Goal: Task Accomplishment & Management: Complete application form

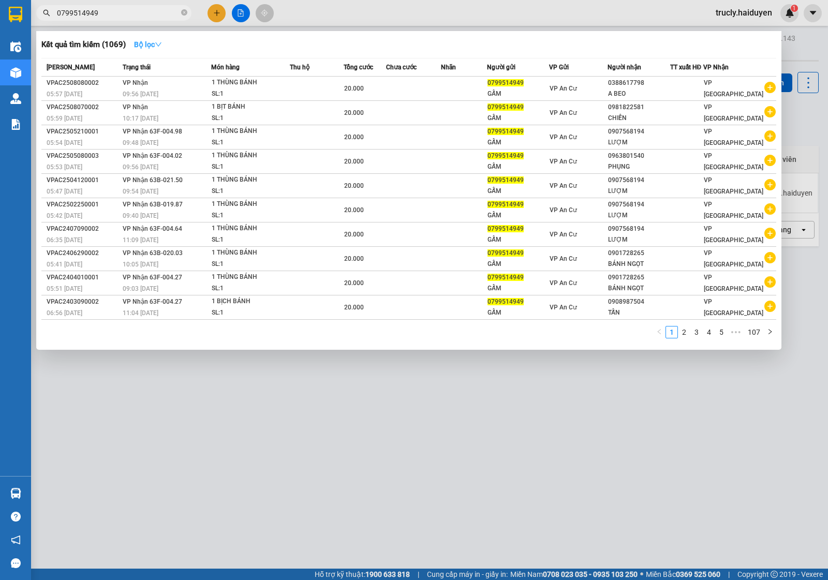
type input "0799514949"
click at [157, 43] on icon "down" at bounding box center [158, 44] width 7 height 7
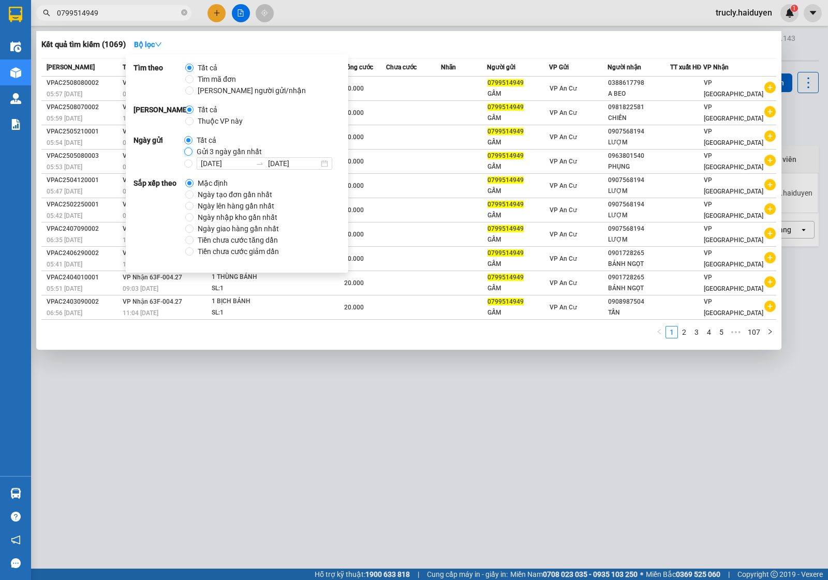
click at [190, 148] on input "Gửi 3 ngày gần nhất" at bounding box center [188, 151] width 8 height 8
radio input "true"
radio input "false"
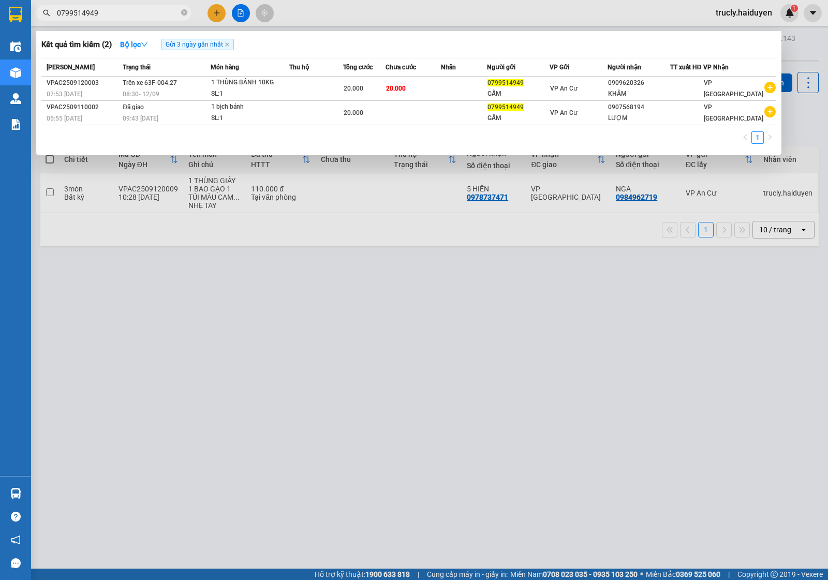
click at [135, 13] on input "0799514949" at bounding box center [118, 12] width 122 height 11
click at [124, 8] on input "0799514949" at bounding box center [118, 12] width 122 height 11
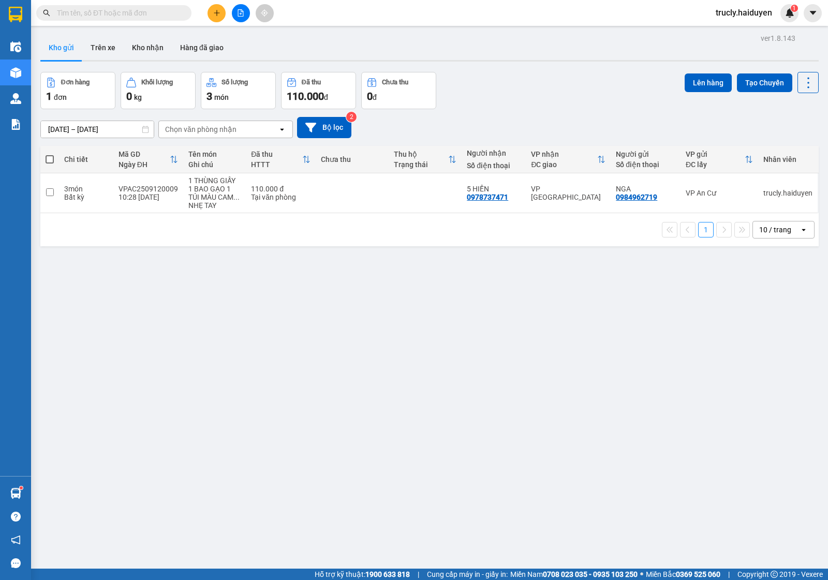
click at [524, 79] on div "Đơn hàng 1 đơn Khối lượng 0 kg Số lượng 3 món Đã thu 110.000 đ Chưa thu 0 đ Lên…" at bounding box center [429, 90] width 778 height 37
click at [567, 90] on div "Đơn hàng 1 đơn Khối lượng 0 kg Số lượng 3 món Đã thu 110.000 đ Chưa thu 0 đ Lên…" at bounding box center [429, 90] width 778 height 37
click at [627, 73] on div "Đơn hàng 1 đơn Khối lượng 0 kg Số lượng 3 món Đã thu 110.000 đ Chưa thu 0 đ Lên…" at bounding box center [429, 90] width 778 height 37
click at [314, 389] on div "ver 1.8.143 Kho gửi Trên xe Kho nhận Hàng đã giao Đơn hàng 1 đơn Khối lượng 0 k…" at bounding box center [429, 321] width 786 height 580
click at [583, 91] on div "Đơn hàng 1 đơn Khối lượng 0 kg Số lượng 3 món Đã thu 110.000 đ Chưa thu 0 đ Lên…" at bounding box center [429, 90] width 778 height 37
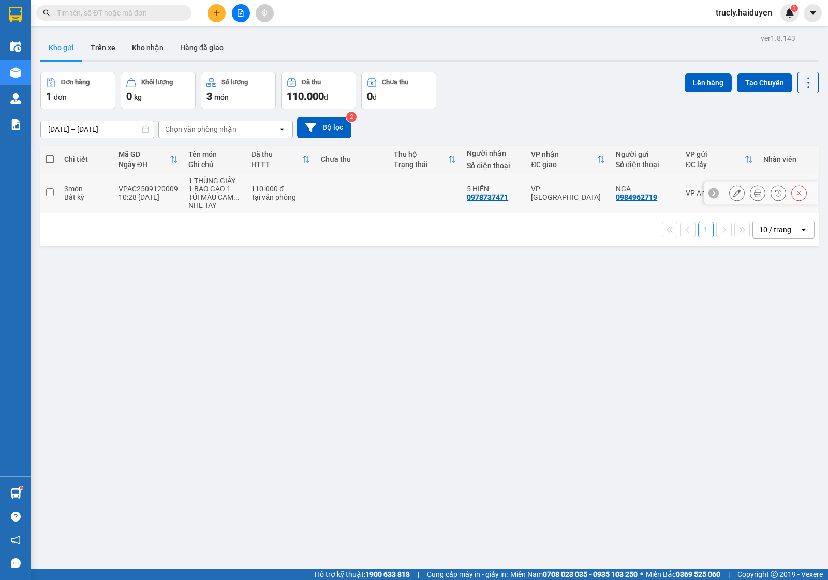
click at [50, 191] on input "checkbox" at bounding box center [50, 192] width 8 height 8
checkbox input "true"
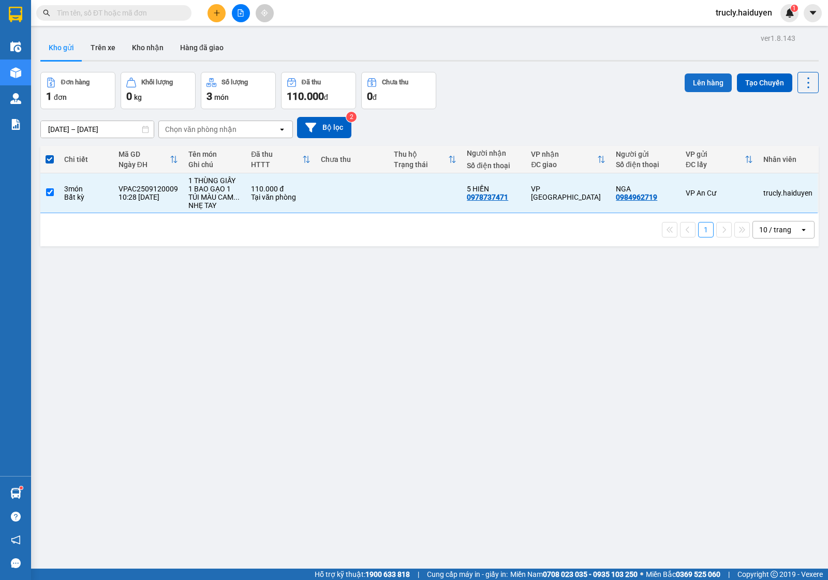
click at [687, 80] on button "Lên hàng" at bounding box center [708, 82] width 47 height 19
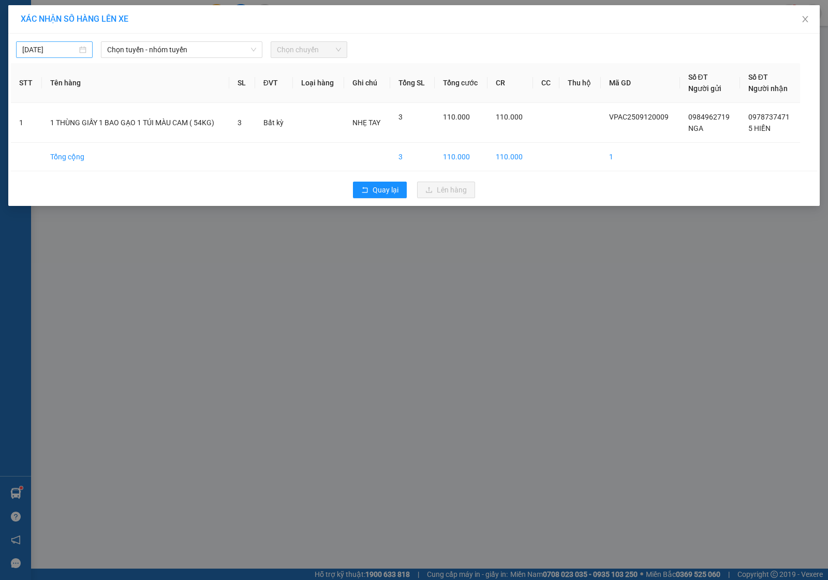
click at [56, 47] on input "[DATE]" at bounding box center [49, 49] width 55 height 11
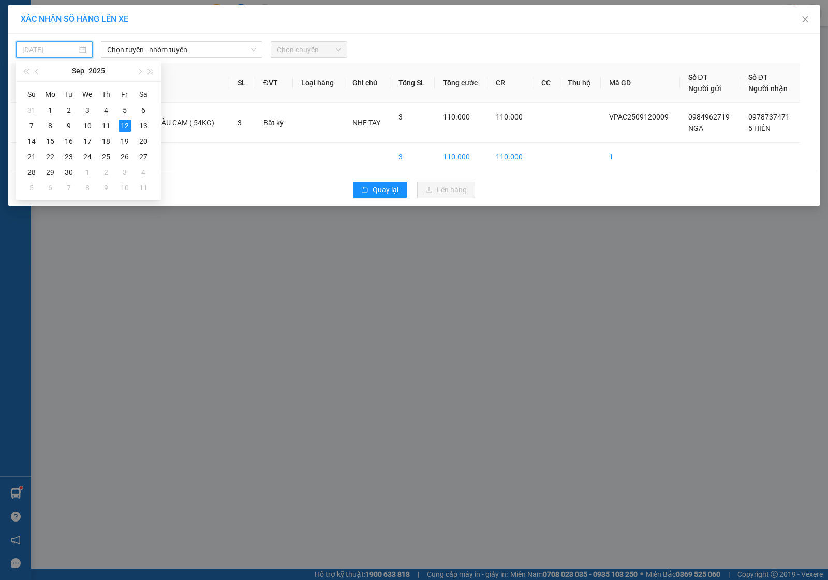
type input "[DATE]"
click at [123, 125] on div "12" at bounding box center [124, 126] width 12 height 12
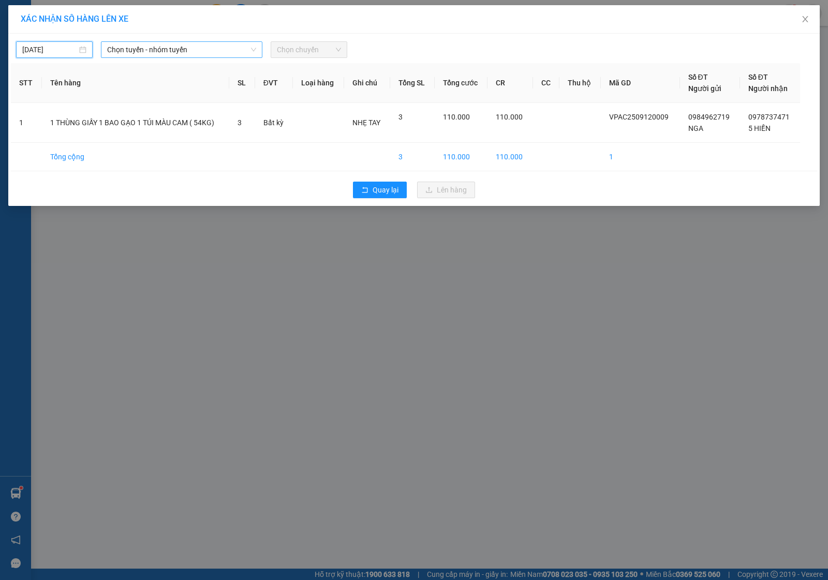
click at [132, 41] on div "Chọn tuyến - nhóm tuyến" at bounding box center [181, 49] width 161 height 17
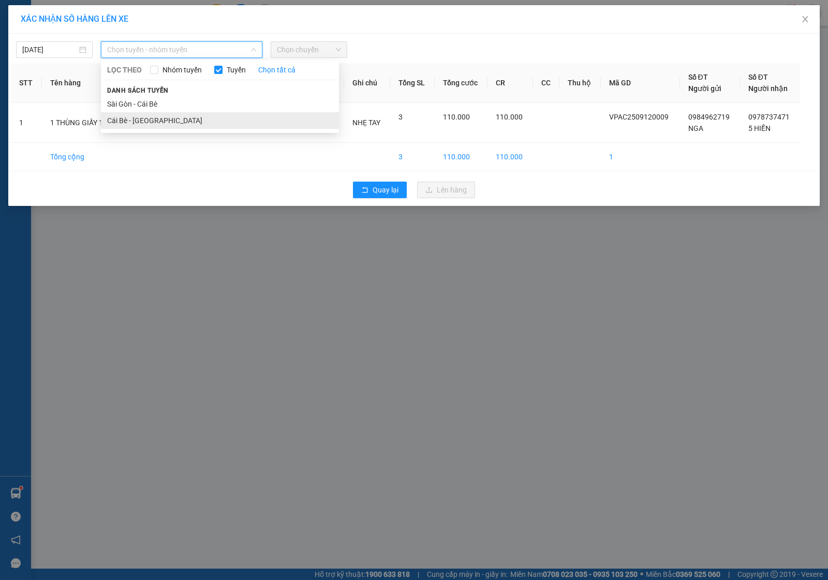
click at [138, 116] on li "Cái Bè - Sài Gòn" at bounding box center [220, 120] width 238 height 17
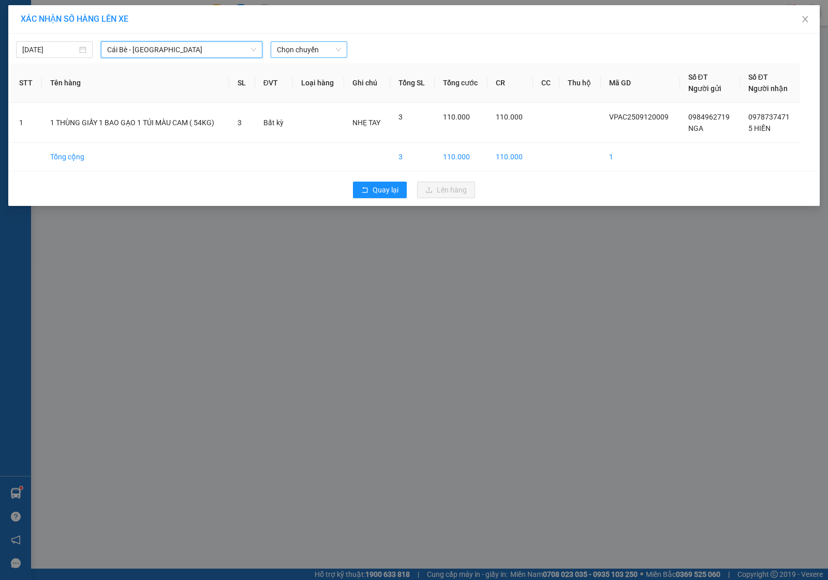
click at [316, 49] on span "Chọn chuyến" at bounding box center [309, 50] width 64 height 16
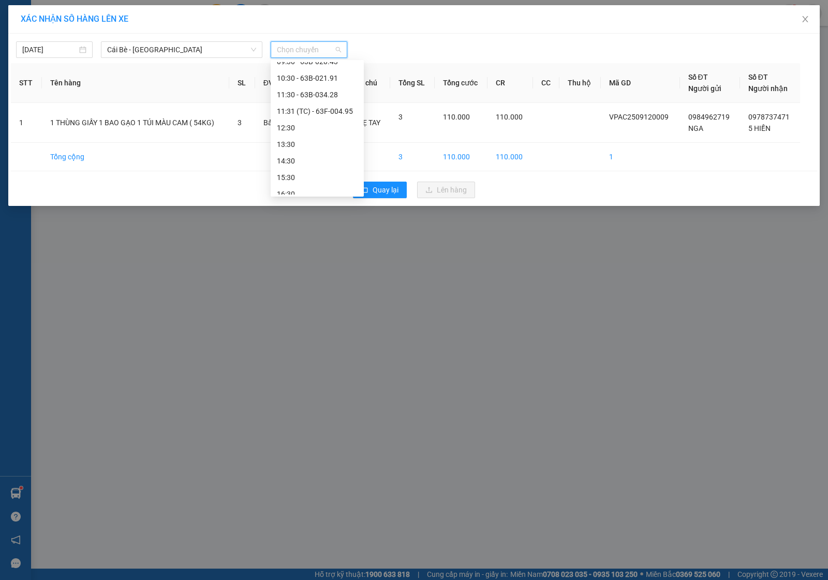
scroll to position [259, 0]
click at [313, 71] on div "11:30 - 63B-034.28" at bounding box center [317, 76] width 81 height 11
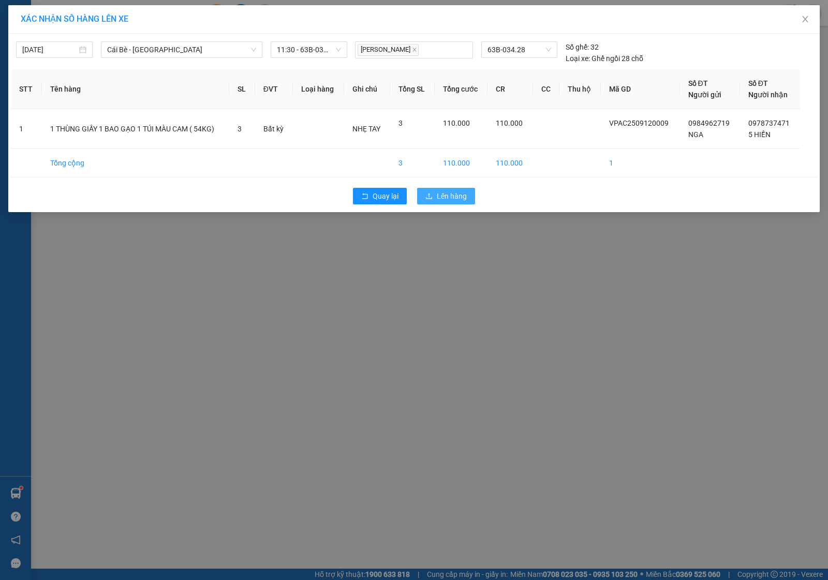
click at [451, 193] on span "Lên hàng" at bounding box center [452, 195] width 30 height 11
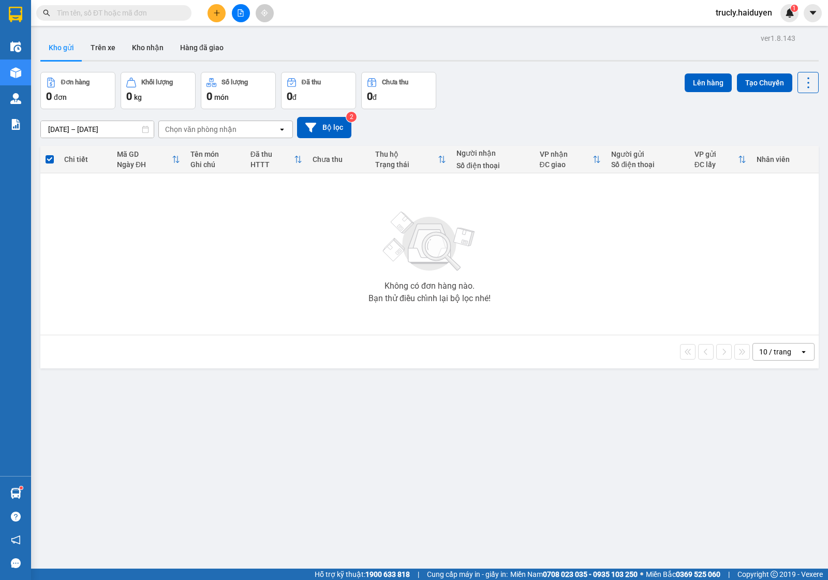
click at [541, 90] on div "Đơn hàng 0 đơn Khối lượng 0 kg Số lượng 0 món Đã thu 0 đ Chưa thu 0 đ Lên hàng …" at bounding box center [429, 90] width 778 height 37
click at [96, 44] on button "Trên xe" at bounding box center [102, 47] width 41 height 25
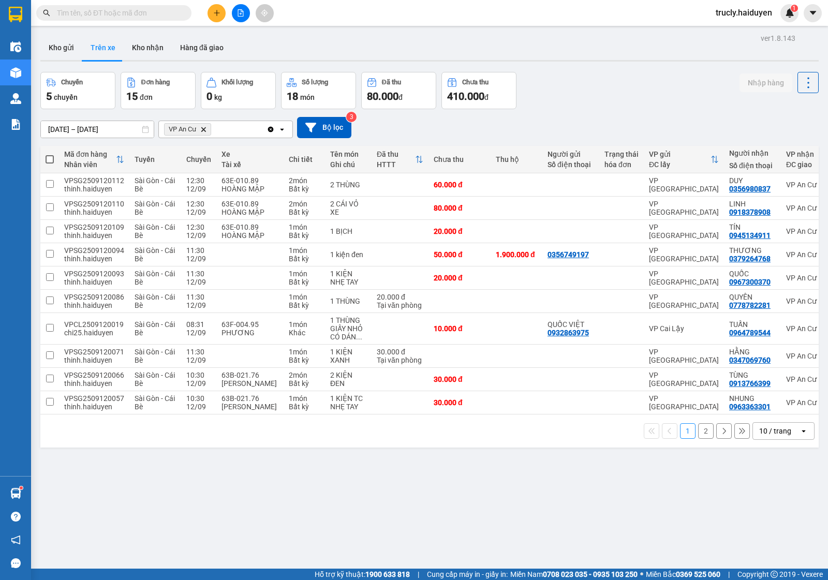
click at [623, 92] on div "Chuyến 5 chuyến Đơn hàng 15 đơn Khối lượng 0 kg Số lượng 18 món Đã thu 80.000 đ…" at bounding box center [429, 90] width 778 height 37
click at [598, 68] on div "ver 1.8.143 Kho gửi Trên xe Kho nhận Hàng đã giao Chuyến 5 chuyến Đơn hàng 15 đ…" at bounding box center [429, 321] width 786 height 580
click at [621, 75] on div "Chuyến 5 chuyến Đơn hàng 15 đơn Khối lượng 0 kg Số lượng 18 món Đã thu 80.000 đ…" at bounding box center [429, 90] width 778 height 37
click at [57, 42] on button "Kho gửi" at bounding box center [61, 47] width 42 height 25
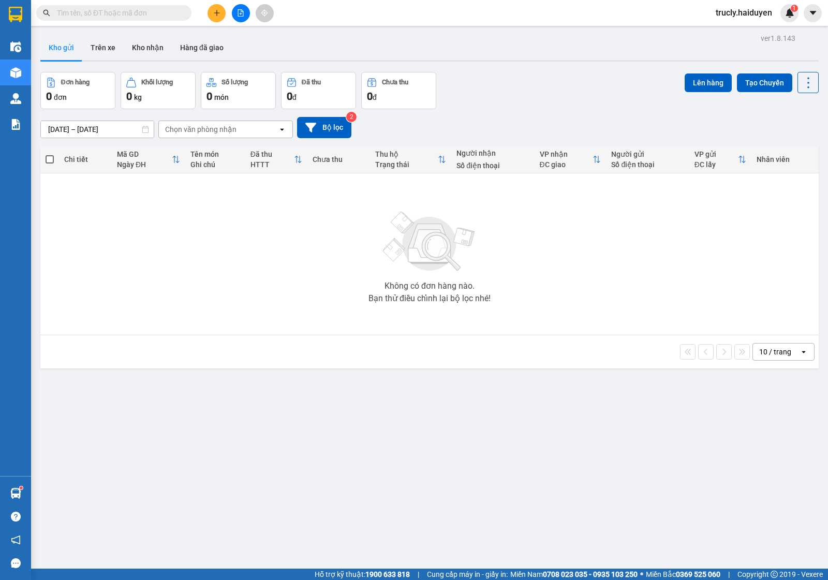
drag, startPoint x: 522, startPoint y: 84, endPoint x: 490, endPoint y: 84, distance: 31.0
click at [522, 84] on div "Đơn hàng 0 đơn Khối lượng 0 kg Số lượng 0 món Đã thu 0 đ Chưa thu 0 đ Lên hàng …" at bounding box center [429, 90] width 778 height 37
click at [105, 39] on button "Trên xe" at bounding box center [102, 47] width 41 height 25
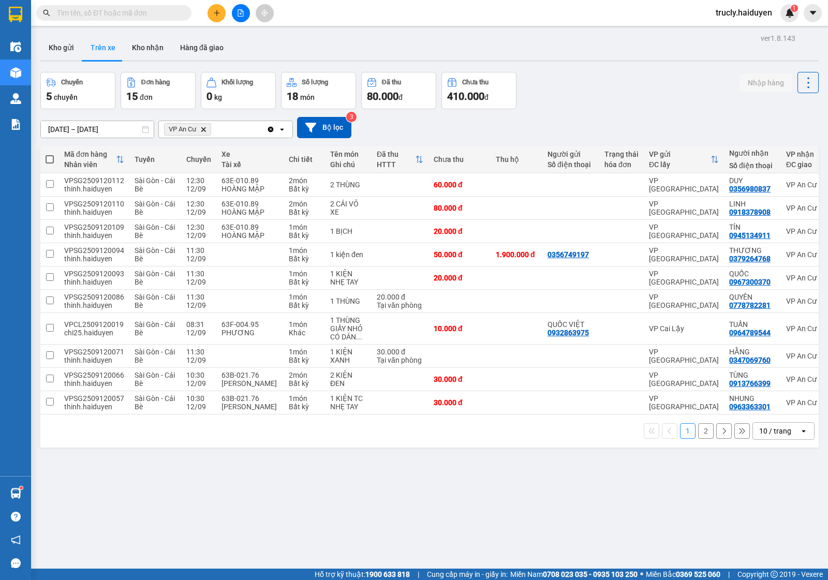
click at [213, 13] on icon "plus" at bounding box center [216, 12] width 7 height 7
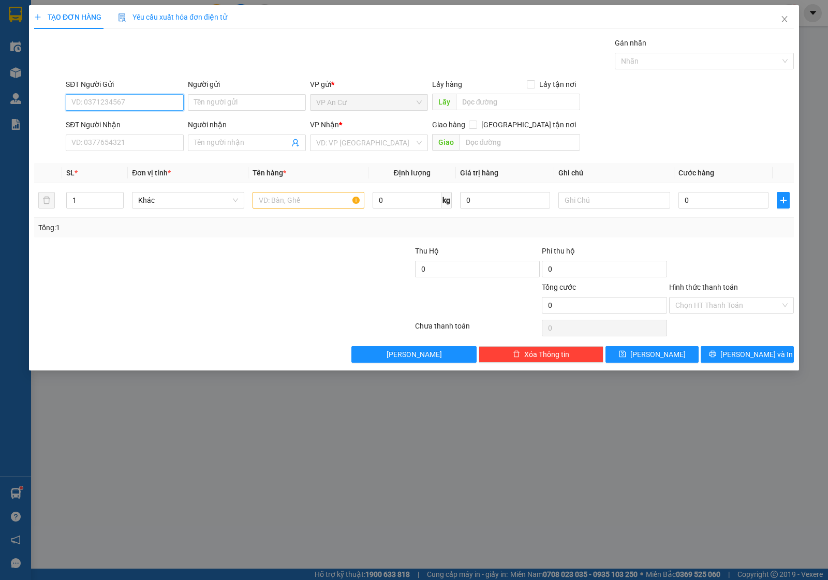
click at [115, 103] on input "SĐT Người Gửi" at bounding box center [125, 102] width 118 height 17
type input "0985854075"
click at [114, 122] on div "0985854075 - NÔ" at bounding box center [125, 123] width 106 height 11
type input "NÔ"
type input "0962145914"
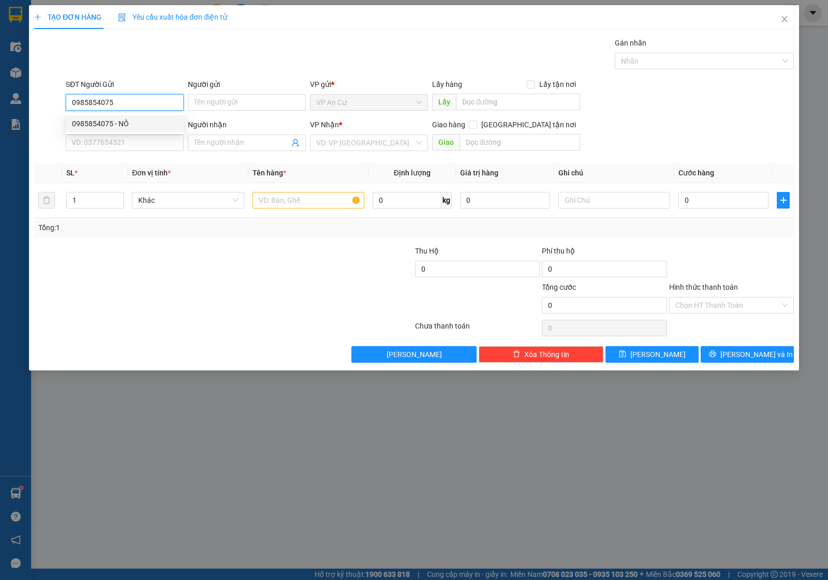
type input "KIỆT"
type input "20.000"
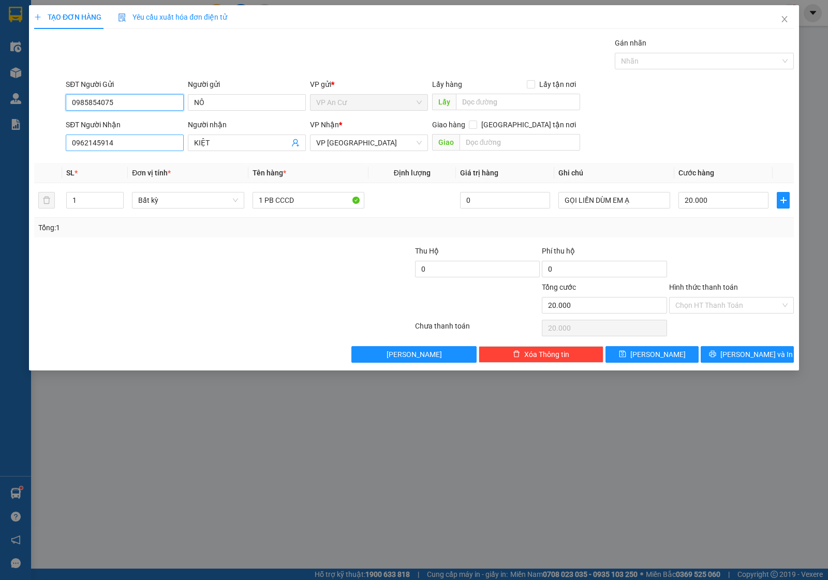
type input "0985854075"
click at [133, 146] on input "0962145914" at bounding box center [125, 143] width 118 height 17
click at [187, 300] on div at bounding box center [160, 299] width 254 height 36
click at [302, 189] on td "1 PB CCCD" at bounding box center [308, 200] width 120 height 35
click at [302, 196] on input "1 PB CCCD" at bounding box center [308, 200] width 112 height 17
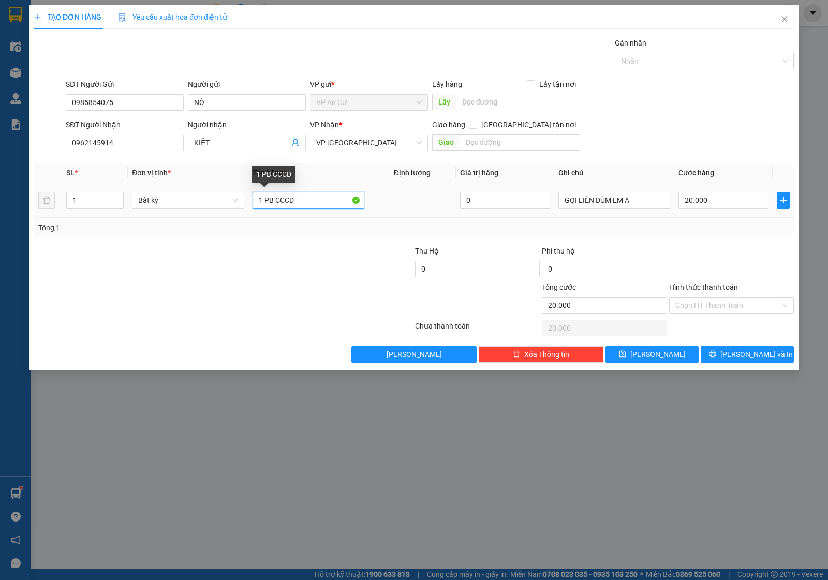
click at [302, 196] on input "1 PB CCCD" at bounding box center [308, 200] width 112 height 17
click at [303, 196] on input "1 PB CCCD" at bounding box center [308, 200] width 112 height 17
type input "1 HỘP GIẤY DTDĐ NIÊM PHONG"
click at [614, 198] on input "GỌI LIỀN DÙM EM Ạ" at bounding box center [614, 200] width 112 height 17
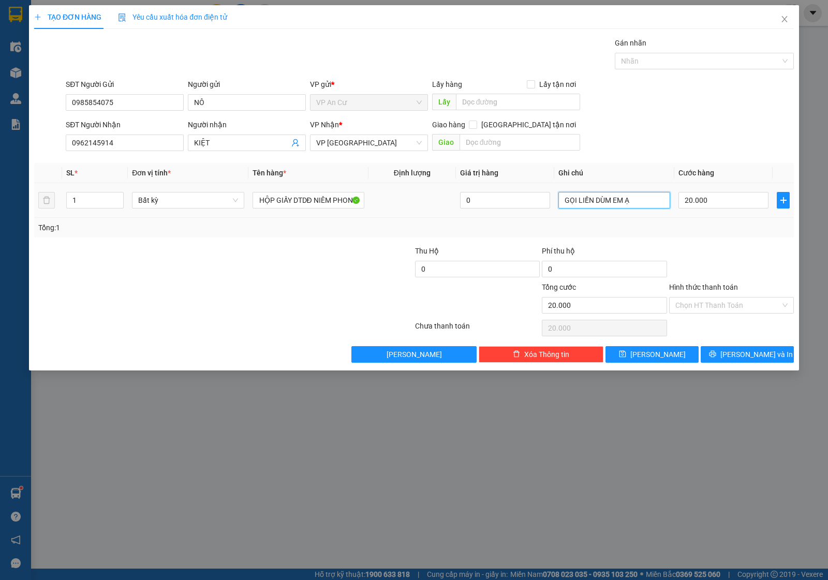
scroll to position [0, 0]
click at [614, 198] on input "GỌI LIỀN DÙM EM Ạ" at bounding box center [614, 200] width 112 height 17
type input "K KIỂM TRA HÀNG CỦA KHÁCH, K ĐẢM BẢO CHỨC NĂNG BÊN TRONG"
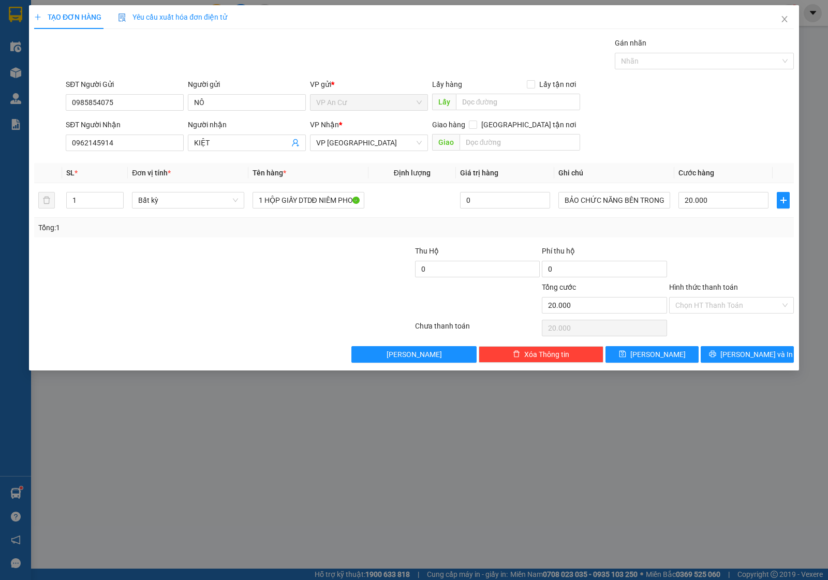
click at [678, 231] on div "Tổng: 1" at bounding box center [413, 227] width 751 height 11
click at [712, 191] on div "20.000" at bounding box center [723, 200] width 90 height 21
click at [712, 197] on input "20.000" at bounding box center [723, 200] width 90 height 17
type input "0"
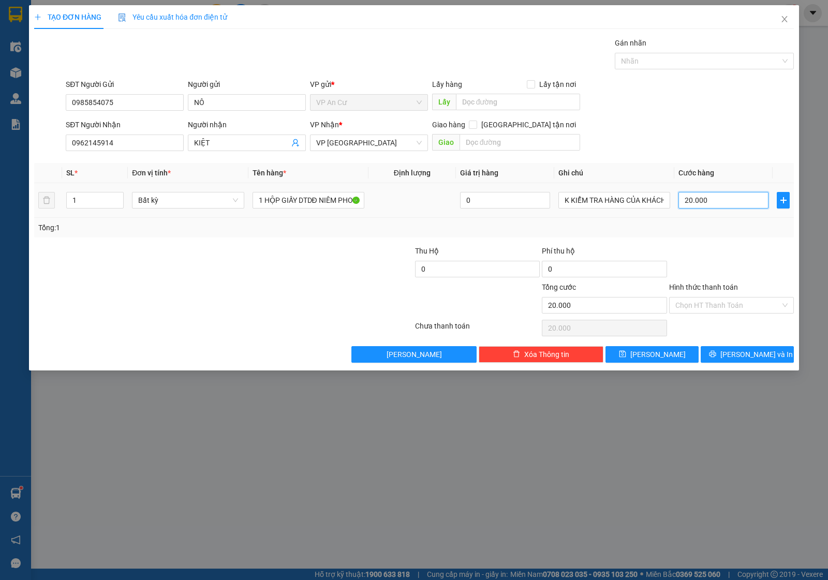
type input "0"
type input "5"
type input "05"
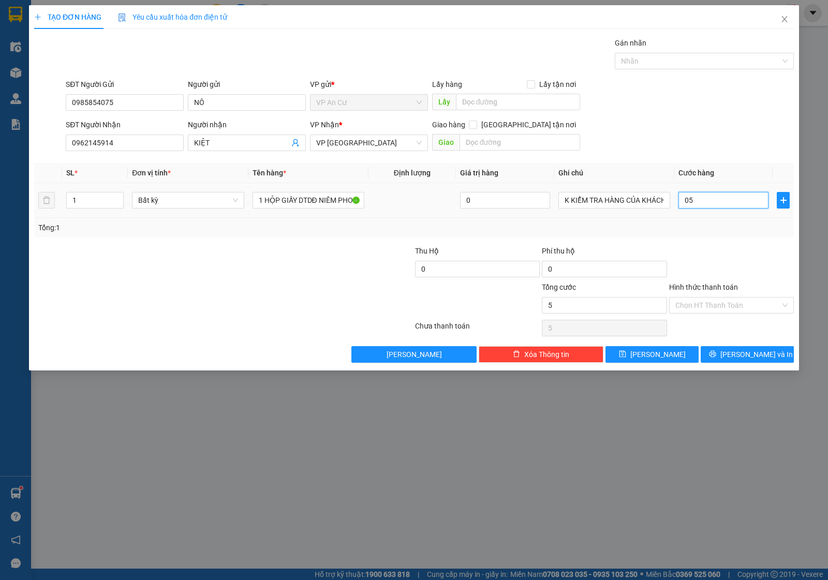
type input "50"
type input "050"
type input "50.000"
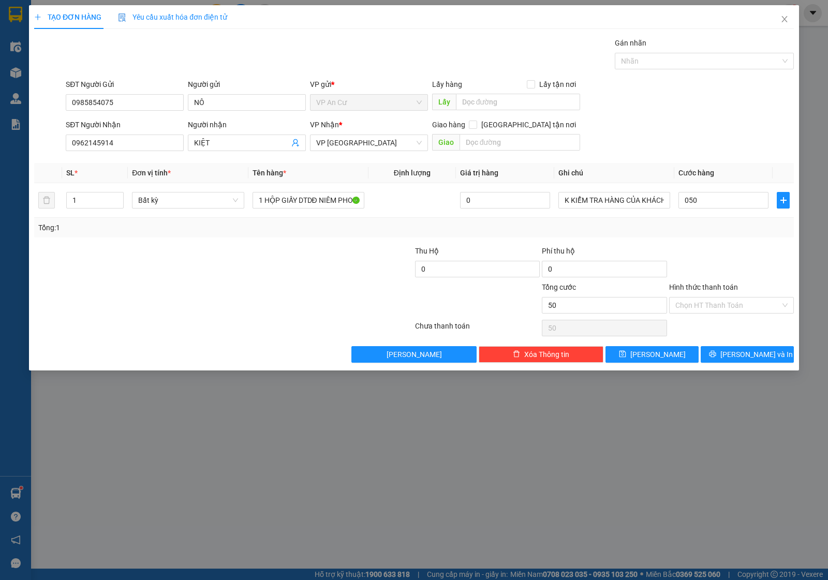
type input "50.000"
click at [766, 272] on div at bounding box center [731, 263] width 127 height 36
click at [708, 308] on input "Hình thức thanh toán" at bounding box center [727, 306] width 105 height 16
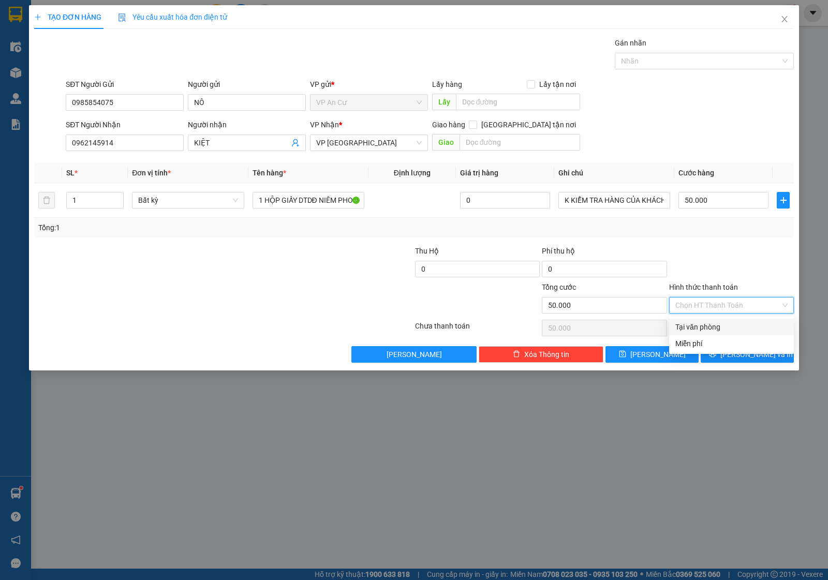
click at [704, 324] on div "Tại văn phòng" at bounding box center [731, 326] width 112 height 11
type input "0"
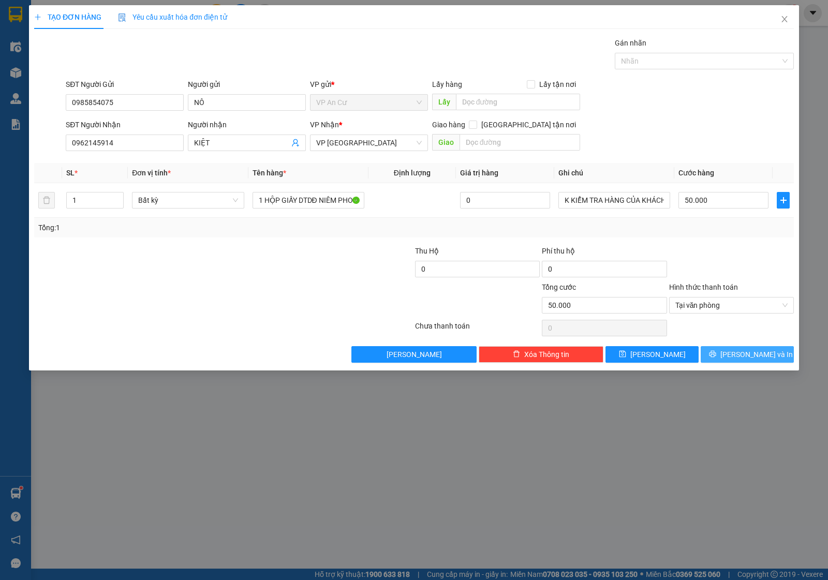
click at [744, 360] on span "Lưu và In" at bounding box center [756, 354] width 72 height 11
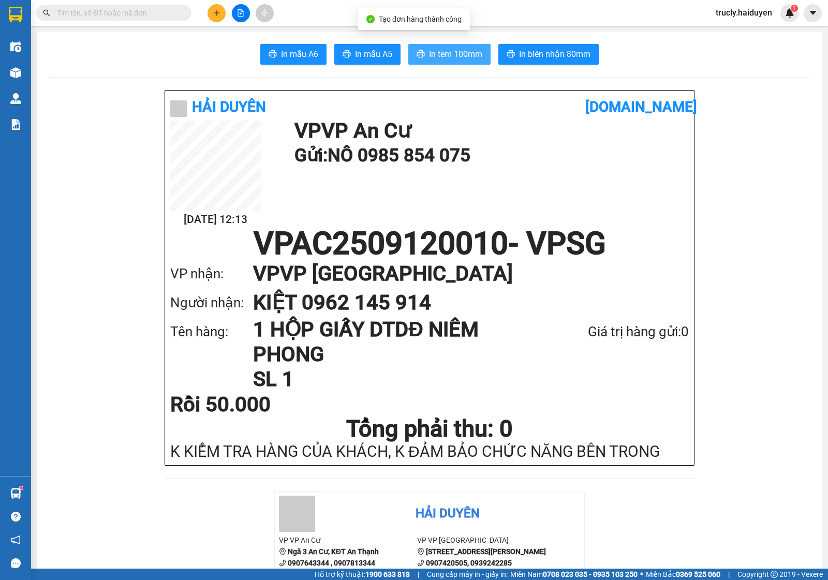
click at [422, 53] on button "In tem 100mm" at bounding box center [449, 54] width 82 height 21
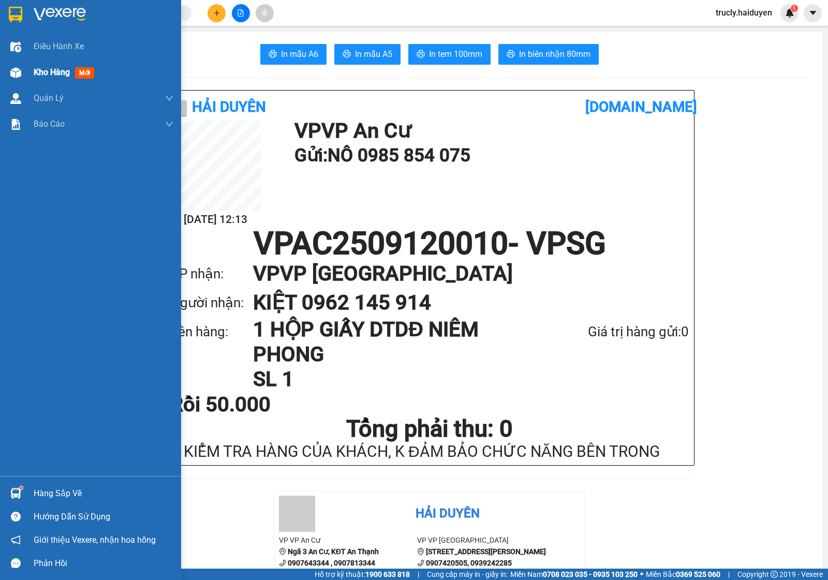
click at [49, 73] on span "Kho hàng" at bounding box center [52, 72] width 36 height 10
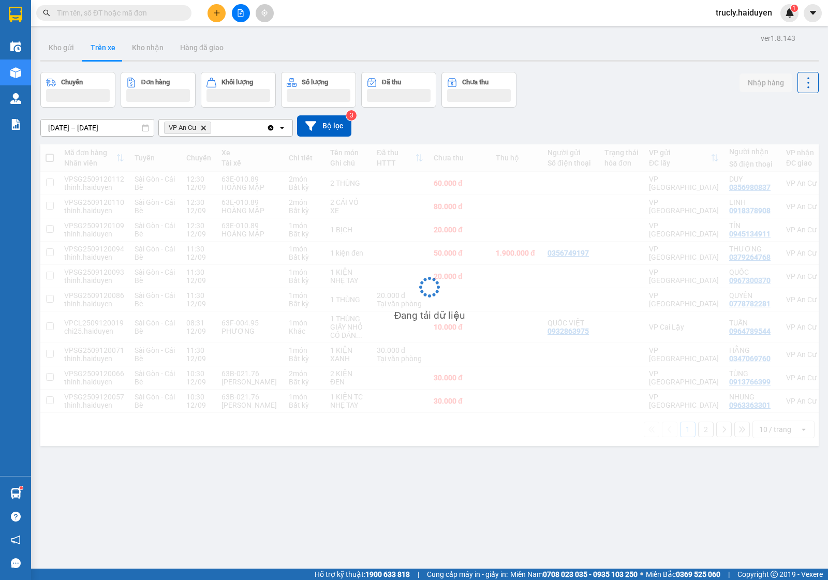
click at [623, 58] on div "Kho gửi Trên xe Kho nhận Hàng đã giao" at bounding box center [429, 48] width 778 height 27
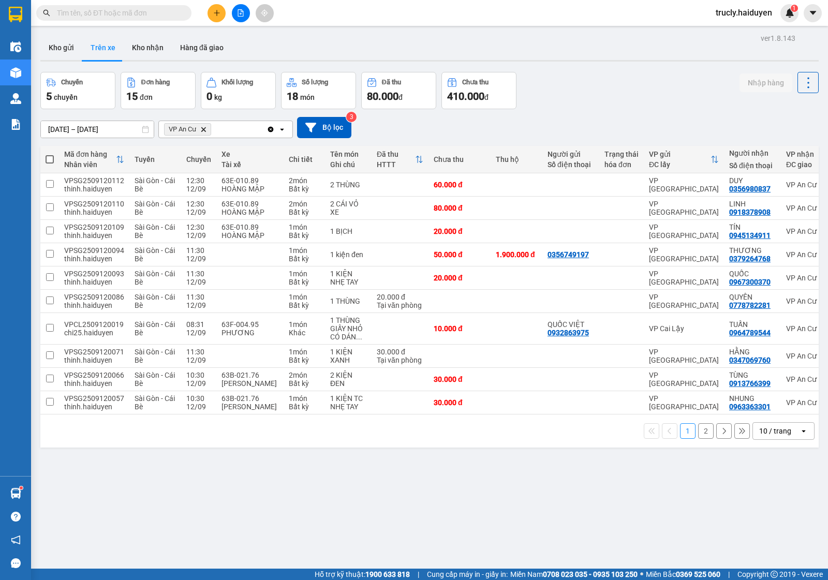
click at [575, 77] on div "Chuyến 5 chuyến Đơn hàng 15 đơn Khối lượng 0 kg Số lượng 18 món Đã thu 80.000 đ…" at bounding box center [429, 90] width 778 height 37
click at [628, 84] on div "Chuyến 5 chuyến Đơn hàng 15 đơn Khối lượng 0 kg Số lượng 18 món Đã thu 80.000 đ…" at bounding box center [429, 90] width 778 height 37
click at [56, 51] on button "Kho gửi" at bounding box center [61, 47] width 42 height 25
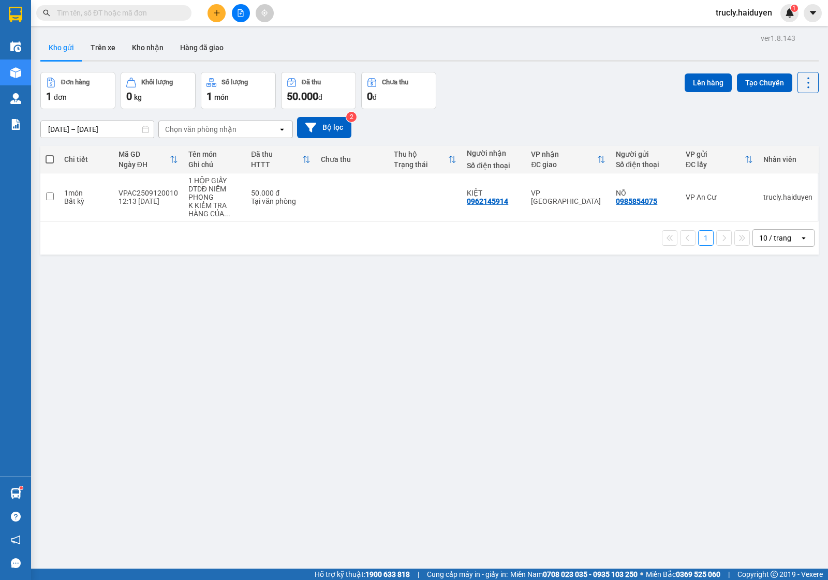
click at [533, 88] on div "Đơn hàng 1 đơn Khối lượng 0 kg Số lượng 1 món Đã thu 50.000 đ Chưa thu 0 đ Lên …" at bounding box center [429, 90] width 778 height 37
click at [533, 70] on div "ver 1.8.143 Kho gửi Trên xe Kho nhận Hàng đã giao Đơn hàng 1 đơn Khối lượng 0 k…" at bounding box center [429, 321] width 786 height 580
click at [101, 55] on button "Trên xe" at bounding box center [102, 47] width 41 height 25
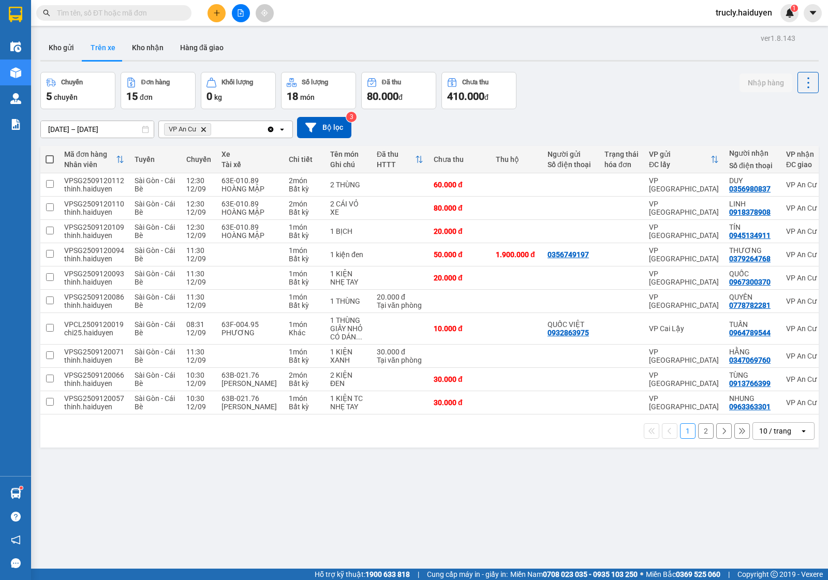
click at [567, 65] on div "ver 1.8.143 Kho gửi Trên xe Kho nhận Hàng đã giao Chuyến 5 chuyến Đơn hàng 15 đ…" at bounding box center [429, 321] width 786 height 580
click at [608, 69] on div "ver 1.8.143 Kho gửi Trên xe Kho nhận Hàng đã giao Chuyến 5 chuyến Đơn hàng 15 đ…" at bounding box center [429, 321] width 786 height 580
click at [52, 46] on button "Kho gửi" at bounding box center [61, 47] width 42 height 25
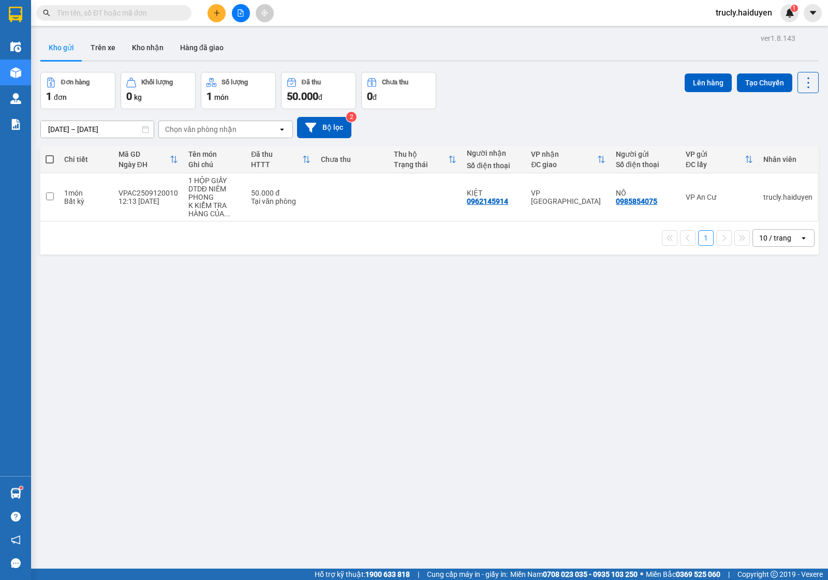
click at [524, 61] on div at bounding box center [429, 61] width 778 height 2
click at [528, 78] on div "Đơn hàng 1 đơn Khối lượng 0 kg Số lượng 1 món Đã thu 50.000 đ Chưa thu 0 đ Lên …" at bounding box center [429, 90] width 778 height 37
click at [575, 74] on div "Đơn hàng 1 đơn Khối lượng 0 kg Số lượng 1 món Đã thu 50.000 đ Chưa thu 0 đ Lên …" at bounding box center [429, 90] width 778 height 37
click at [96, 48] on button "Trên xe" at bounding box center [102, 47] width 41 height 25
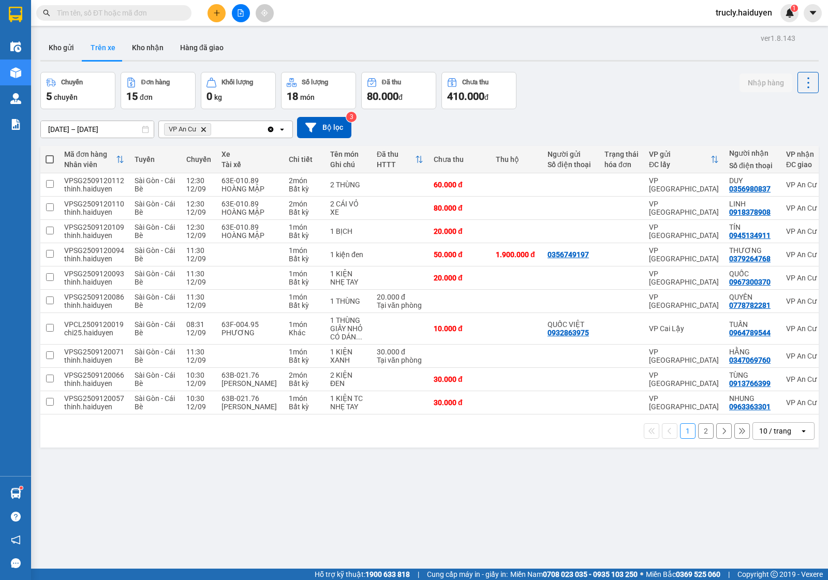
click at [609, 105] on div "Chuyến 5 chuyến Đơn hàng 15 đơn Khối lượng 0 kg Số lượng 18 món Đã thu 80.000 đ…" at bounding box center [429, 90] width 778 height 37
click at [551, 77] on div "Chuyến 5 chuyến Đơn hàng 15 đơn Khối lượng 0 kg Số lượng 18 món Đã thu 80.000 đ…" at bounding box center [429, 90] width 778 height 37
click at [640, 107] on div "Chuyến 5 chuyến Đơn hàng 15 đơn Khối lượng 0 kg Số lượng 18 món Đã thu 80.000 đ…" at bounding box center [429, 90] width 778 height 37
click at [698, 439] on button "2" at bounding box center [706, 431] width 16 height 16
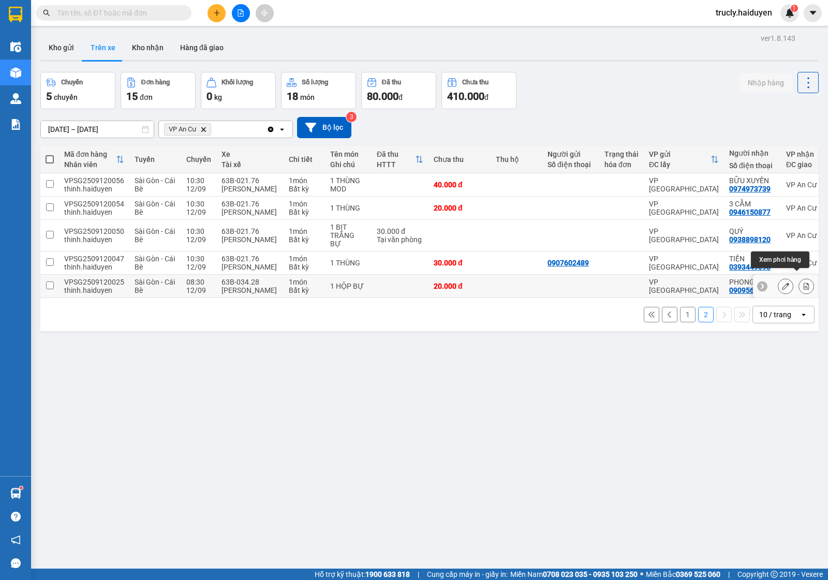
click at [804, 282] on icon at bounding box center [807, 285] width 6 height 7
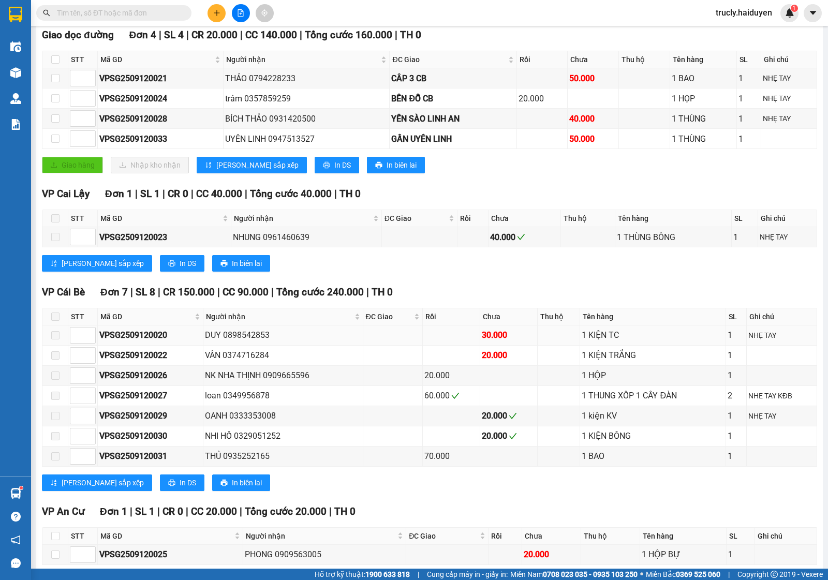
scroll to position [181, 0]
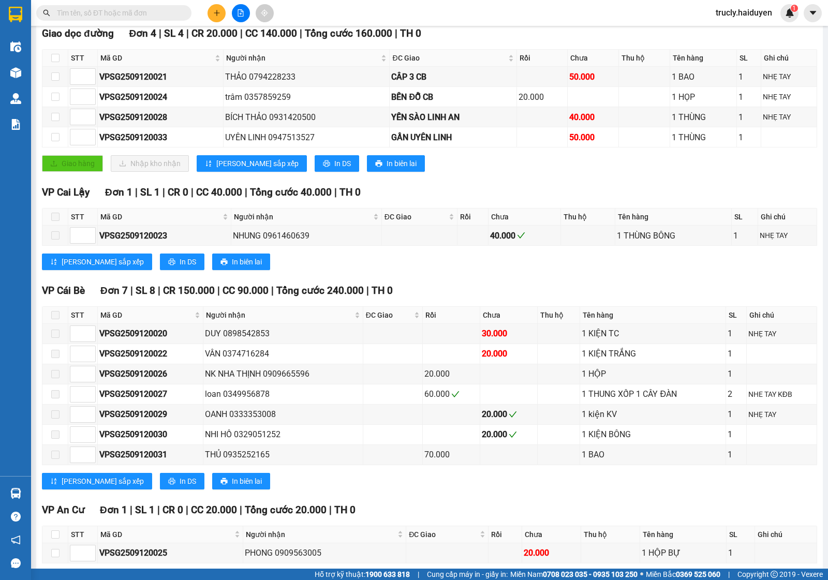
scroll to position [221, 0]
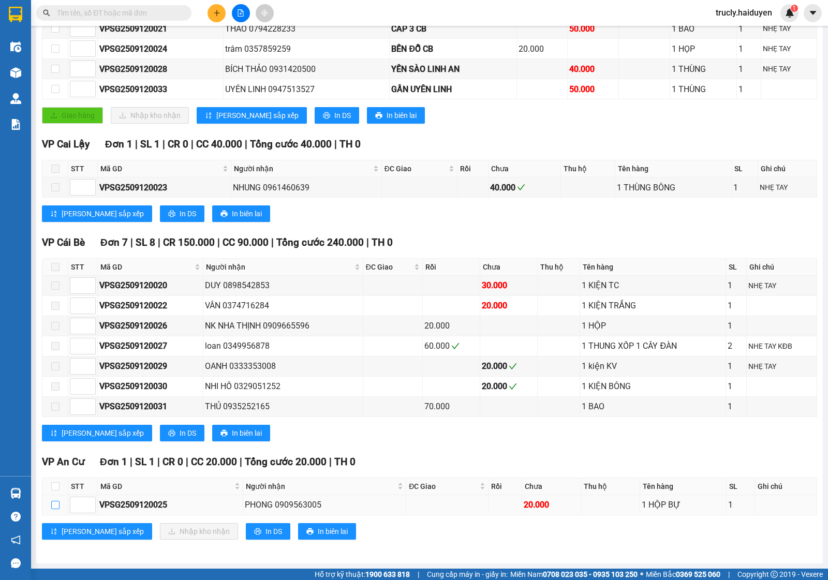
click at [55, 510] on label at bounding box center [55, 504] width 8 height 11
click at [55, 509] on input "checkbox" at bounding box center [55, 505] width 8 height 8
checkbox input "true"
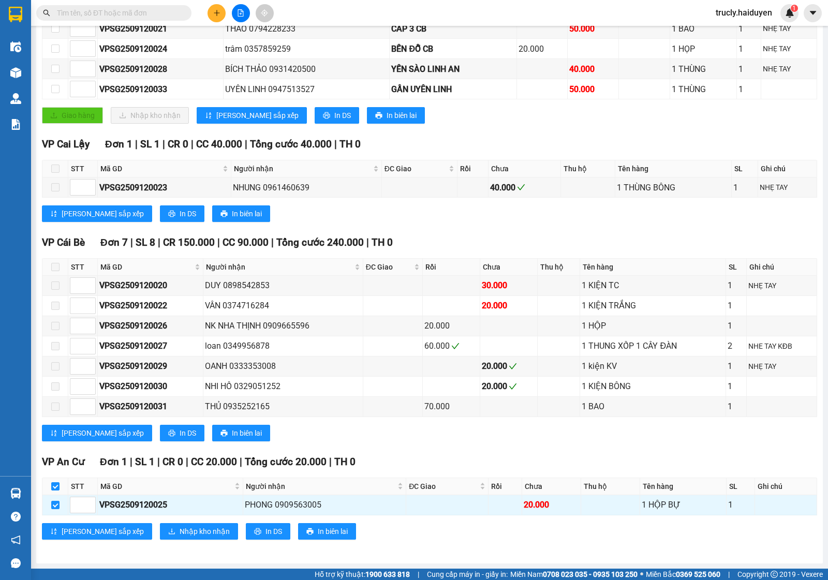
click at [143, 539] on div "VP An Cư Đơn 1 | SL 1 | CR 0 | CC 20.000 | Tổng cước 20.000 | TH 0 STT Mã GD Ng…" at bounding box center [429, 500] width 775 height 93
click at [180, 530] on span "Nhập kho nhận" at bounding box center [205, 531] width 50 height 11
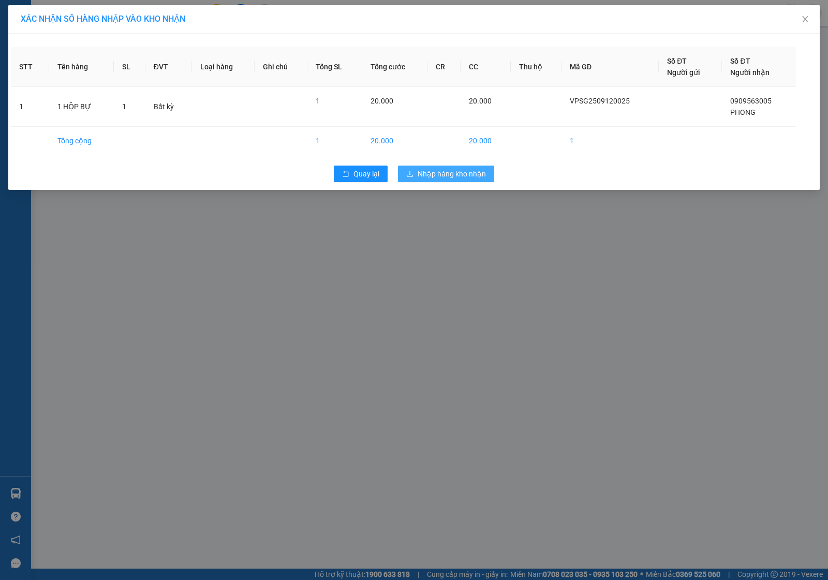
click at [432, 176] on span "Nhập hàng kho nhận" at bounding box center [452, 173] width 68 height 11
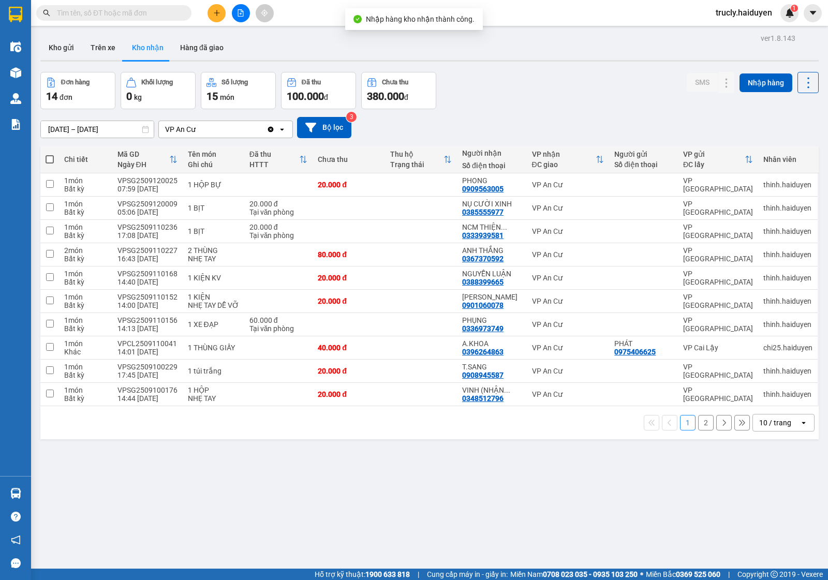
click at [586, 57] on div "Kho gửi Trên xe Kho nhận Hàng đã giao" at bounding box center [429, 48] width 778 height 27
click at [153, 45] on button "Kho nhận" at bounding box center [148, 47] width 48 height 25
click at [91, 52] on button "Trên xe" at bounding box center [102, 47] width 41 height 25
type input "[DATE] – [DATE]"
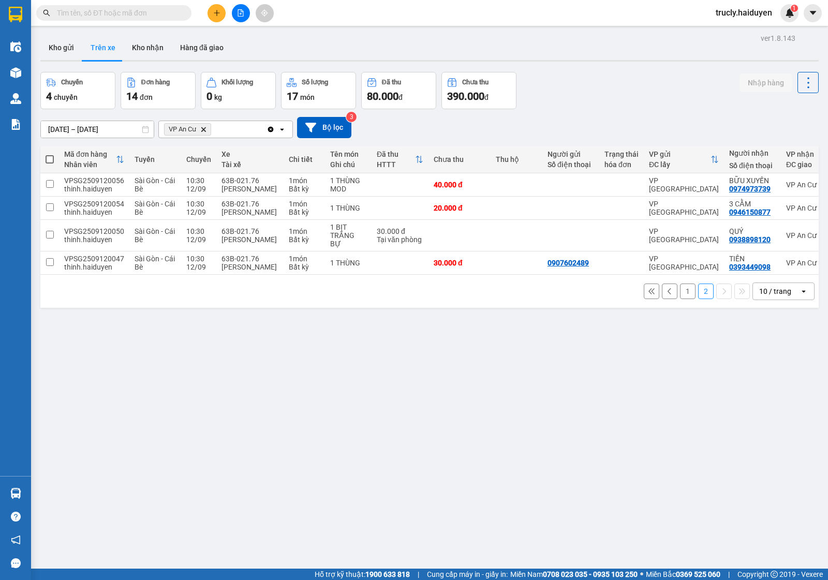
click at [680, 290] on button "1" at bounding box center [688, 292] width 16 height 16
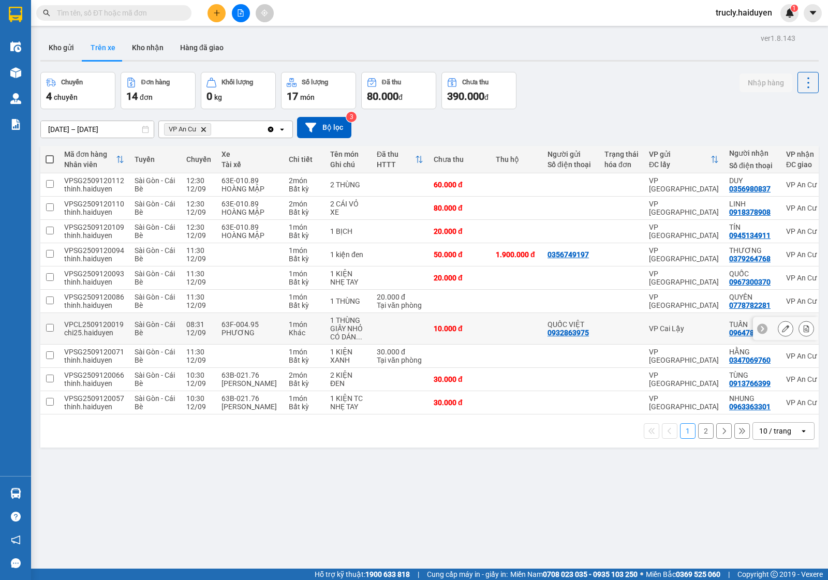
click at [799, 324] on button at bounding box center [806, 329] width 14 height 18
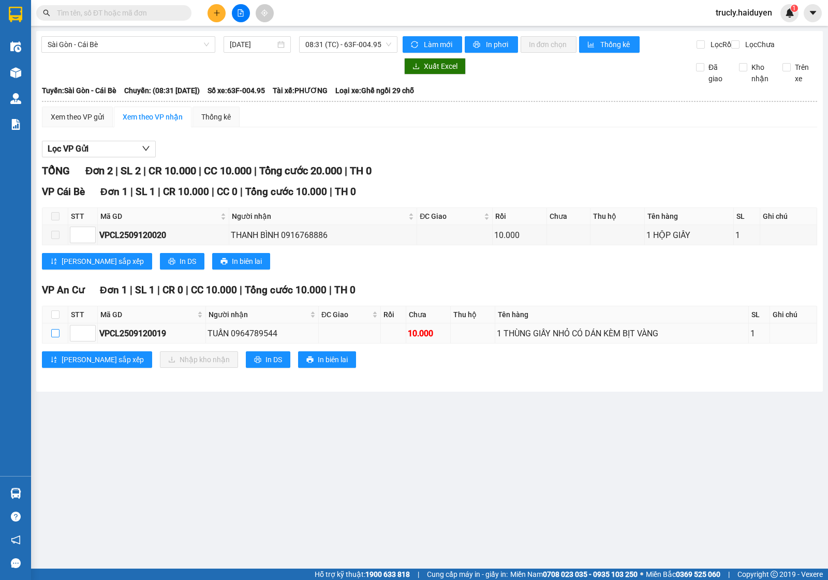
click at [58, 337] on input "checkbox" at bounding box center [55, 333] width 8 height 8
checkbox input "true"
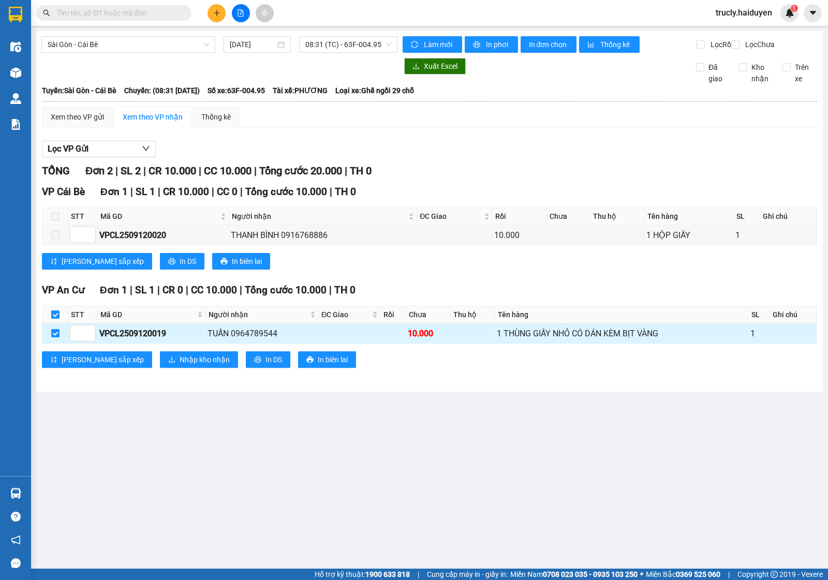
checkbox input "true"
click at [180, 365] on span "Nhập kho nhận" at bounding box center [205, 359] width 50 height 11
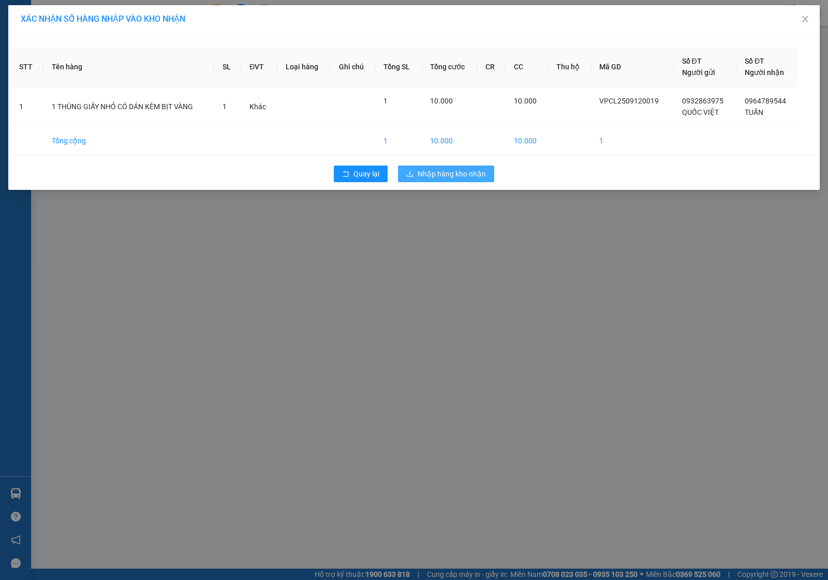
click at [458, 170] on span "Nhập hàng kho nhận" at bounding box center [452, 173] width 68 height 11
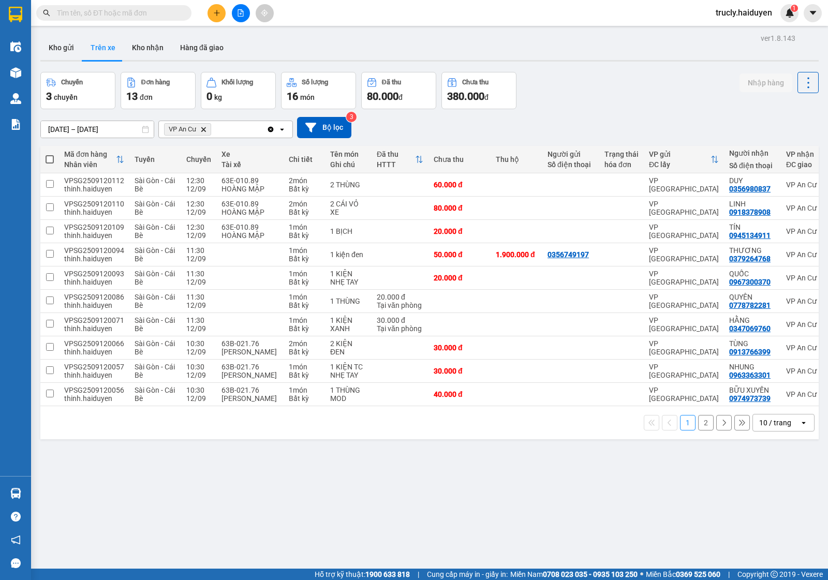
click at [598, 81] on div "Chuyến 3 chuyến Đơn hàng 13 đơn Khối lượng 0 kg Số lượng 16 món Đã thu 80.000 đ…" at bounding box center [429, 90] width 778 height 37
click at [43, 44] on button "Kho gửi" at bounding box center [61, 47] width 42 height 25
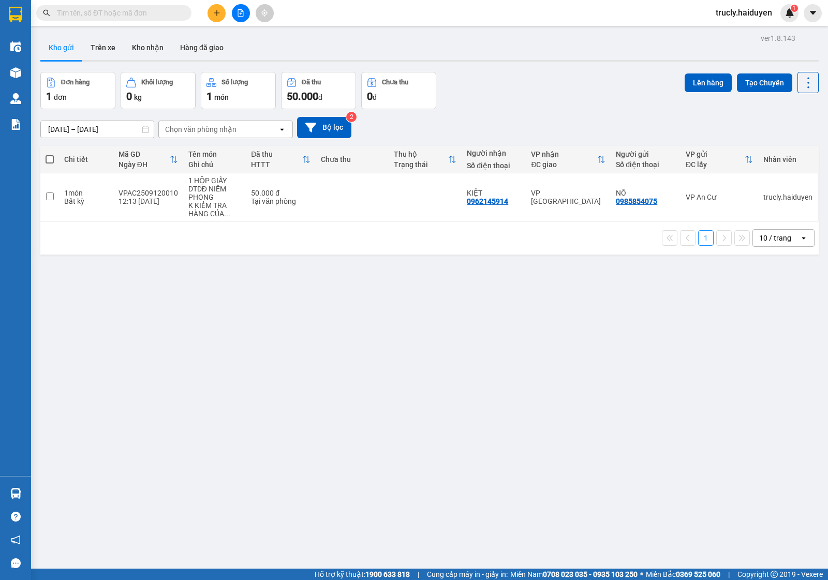
click at [542, 83] on div "Đơn hàng 1 đơn Khối lượng 0 kg Số lượng 1 món Đã thu 50.000 đ Chưa thu 0 đ Lên …" at bounding box center [429, 90] width 778 height 37
click at [112, 51] on button "Trên xe" at bounding box center [102, 47] width 41 height 25
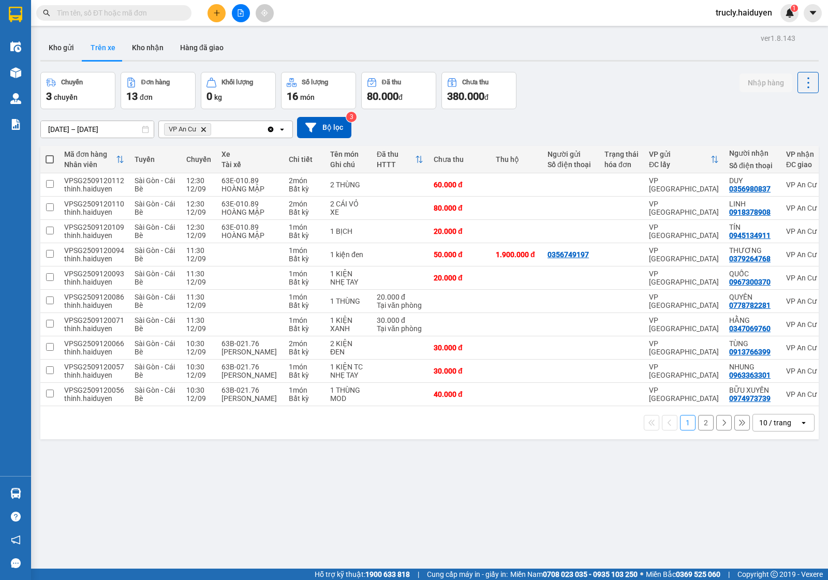
click at [599, 87] on div "Chuyến 3 chuyến Đơn hàng 13 đơn Khối lượng 0 kg Số lượng 16 món Đã thu 80.000 đ…" at bounding box center [429, 90] width 778 height 37
click at [67, 47] on button "Kho gửi" at bounding box center [61, 47] width 42 height 25
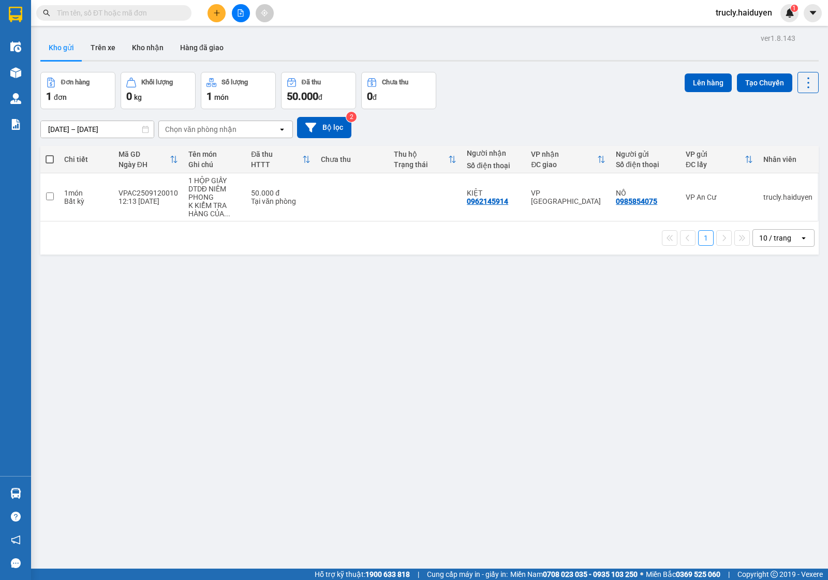
click at [548, 95] on div "Đơn hàng 1 đơn Khối lượng 0 kg Số lượng 1 món Đã thu 50.000 đ Chưa thu 0 đ Lên …" at bounding box center [429, 90] width 778 height 37
click at [109, 50] on button "Trên xe" at bounding box center [102, 47] width 41 height 25
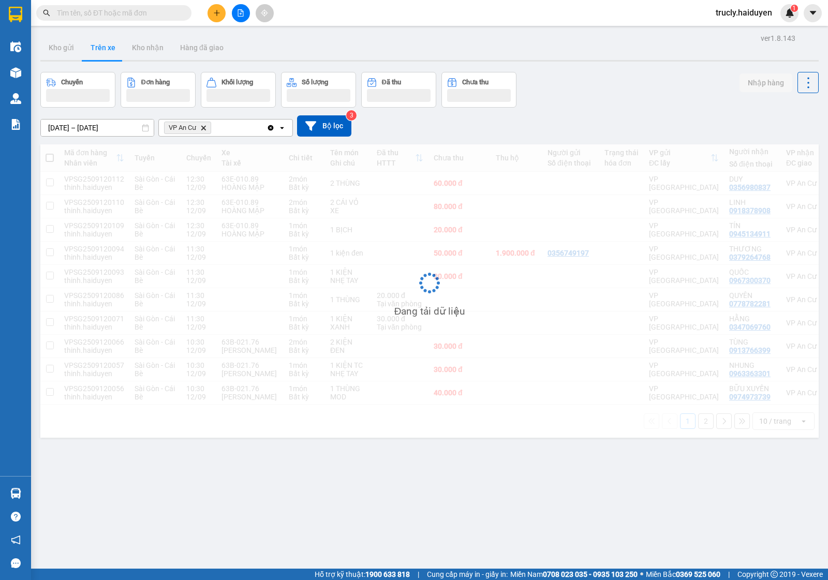
click at [585, 99] on div "Chuyến Đơn hàng Khối lượng Số lượng Đã thu Chưa thu Nhập hàng" at bounding box center [429, 90] width 778 height 36
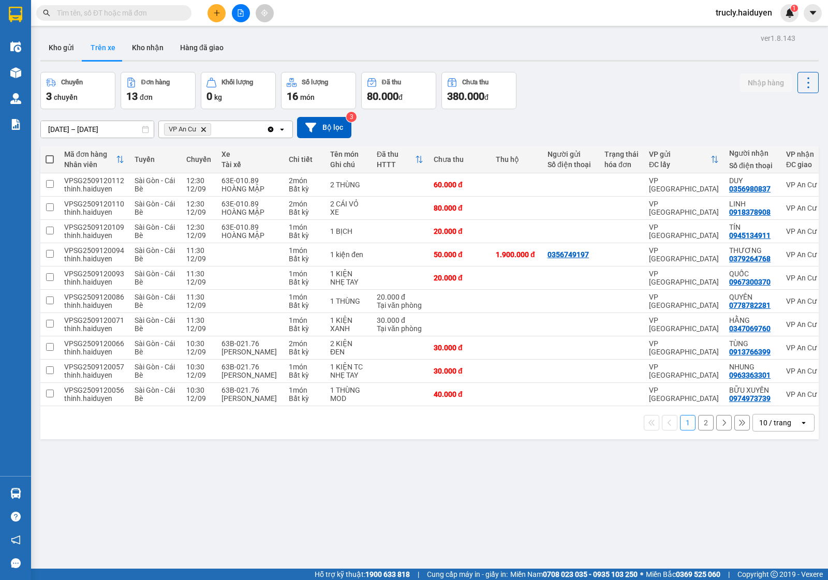
drag, startPoint x: 581, startPoint y: 88, endPoint x: 564, endPoint y: 80, distance: 18.0
click at [578, 88] on div "Chuyến 3 chuyến Đơn hàng 13 đơn Khối lượng 0 kg Số lượng 16 món Đã thu 80.000 đ…" at bounding box center [429, 90] width 778 height 37
